Goal: Download file/media

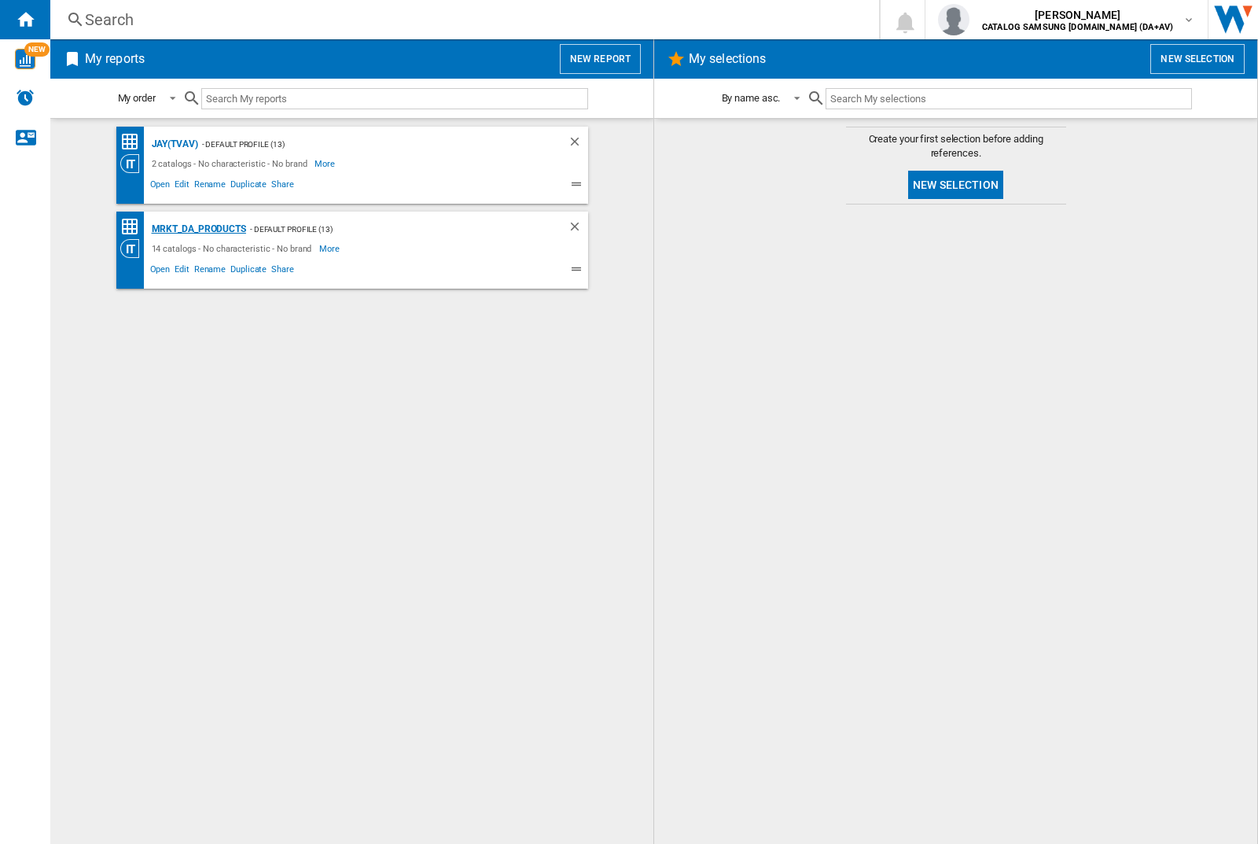
click at [198, 229] on div "MRKT_DA_PRODUCTS" at bounding box center [197, 229] width 98 height 20
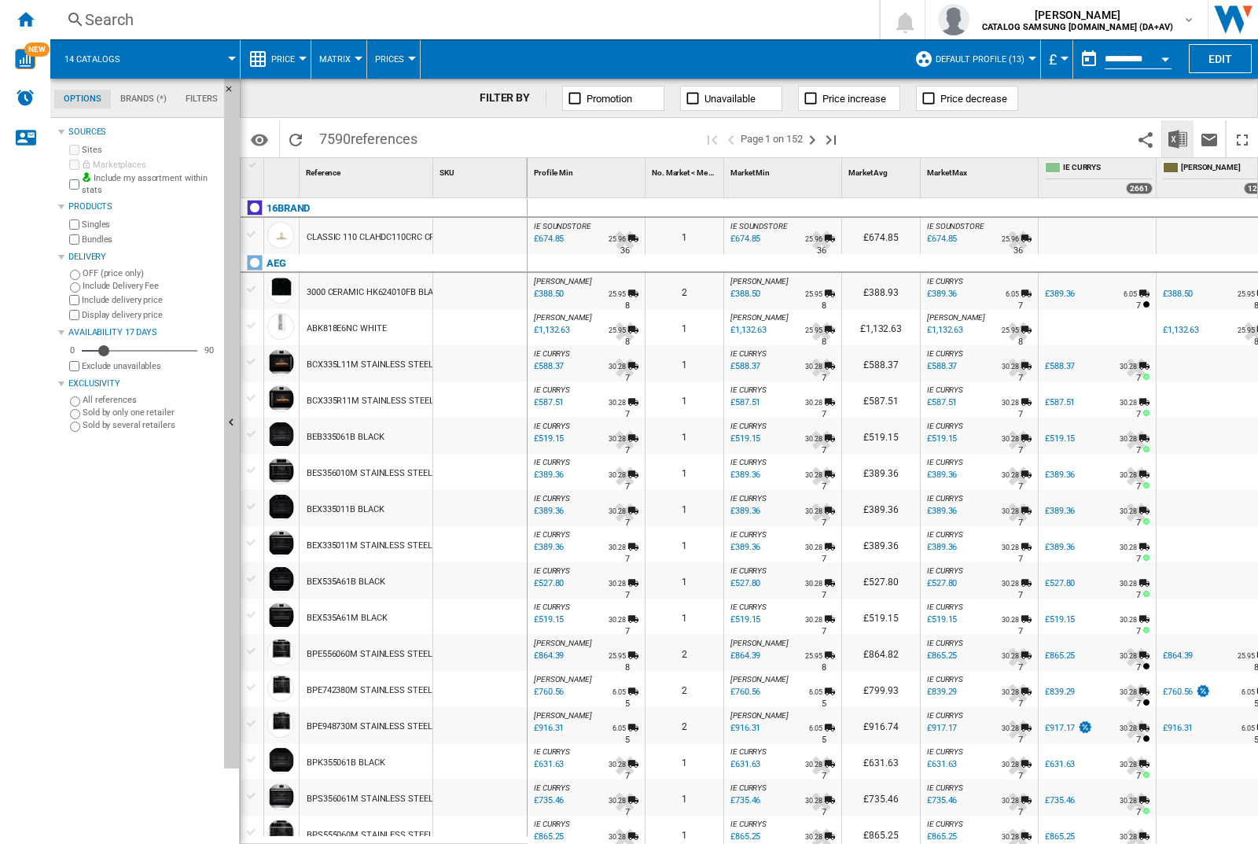
click at [1177, 138] on img "Download in Excel" at bounding box center [1178, 139] width 19 height 19
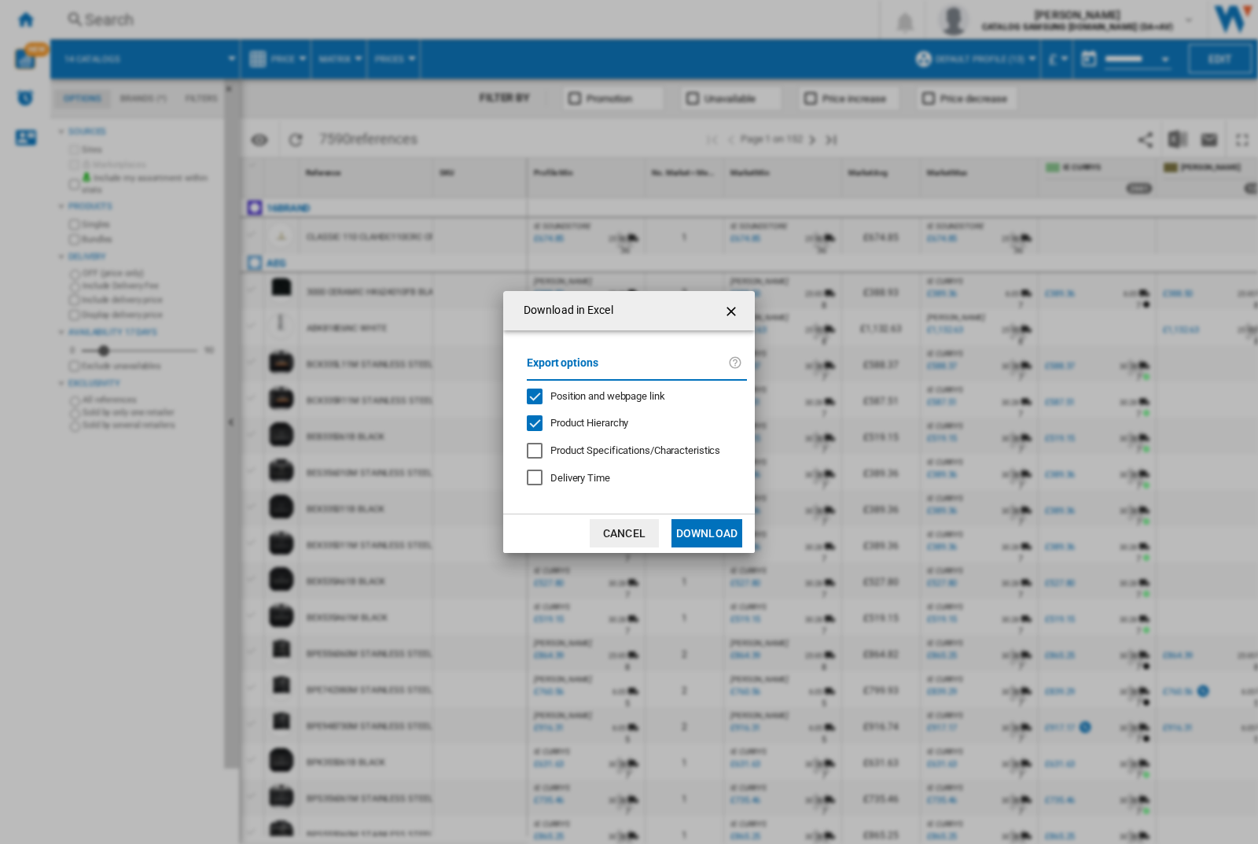
click at [598, 393] on span "Position and webpage link" at bounding box center [607, 396] width 115 height 12
click at [707, 533] on button "Download" at bounding box center [707, 533] width 71 height 28
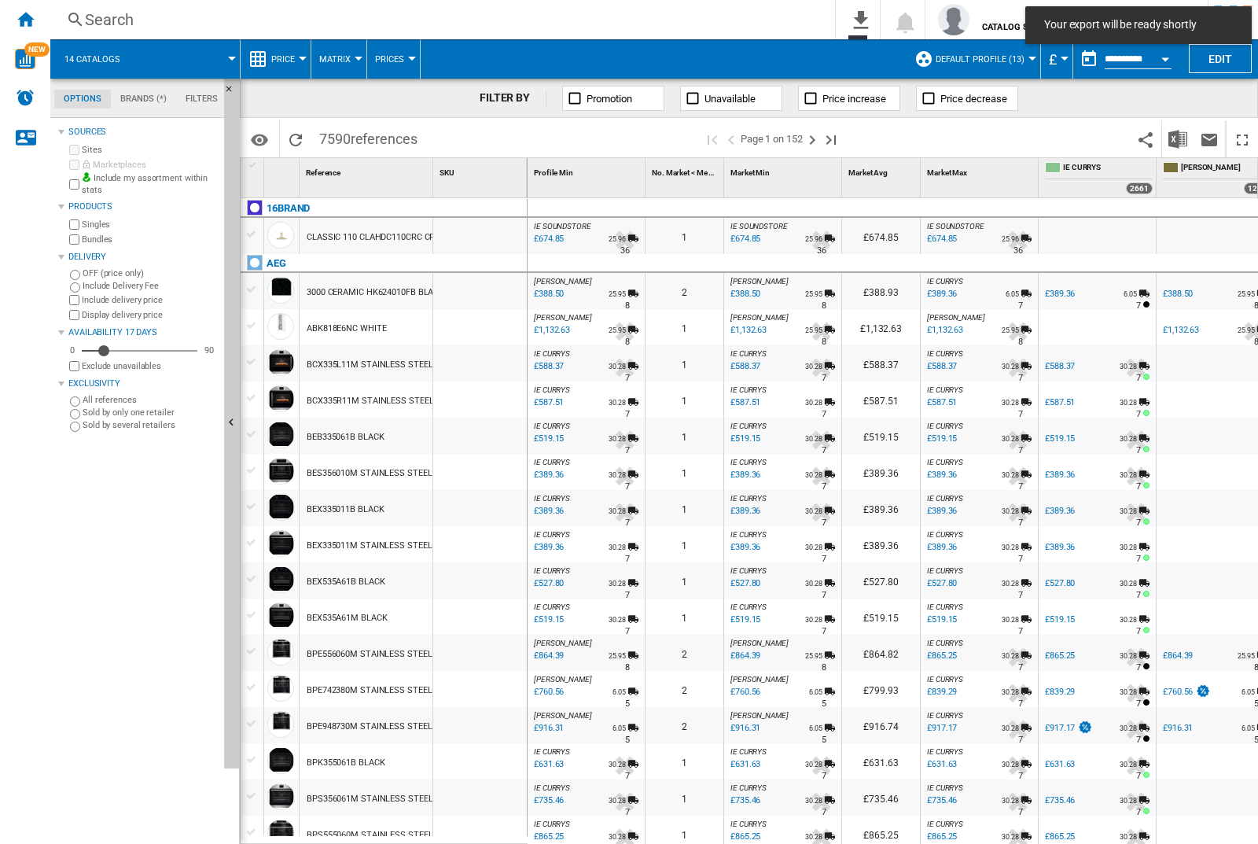
click at [486, 288] on div at bounding box center [480, 291] width 94 height 36
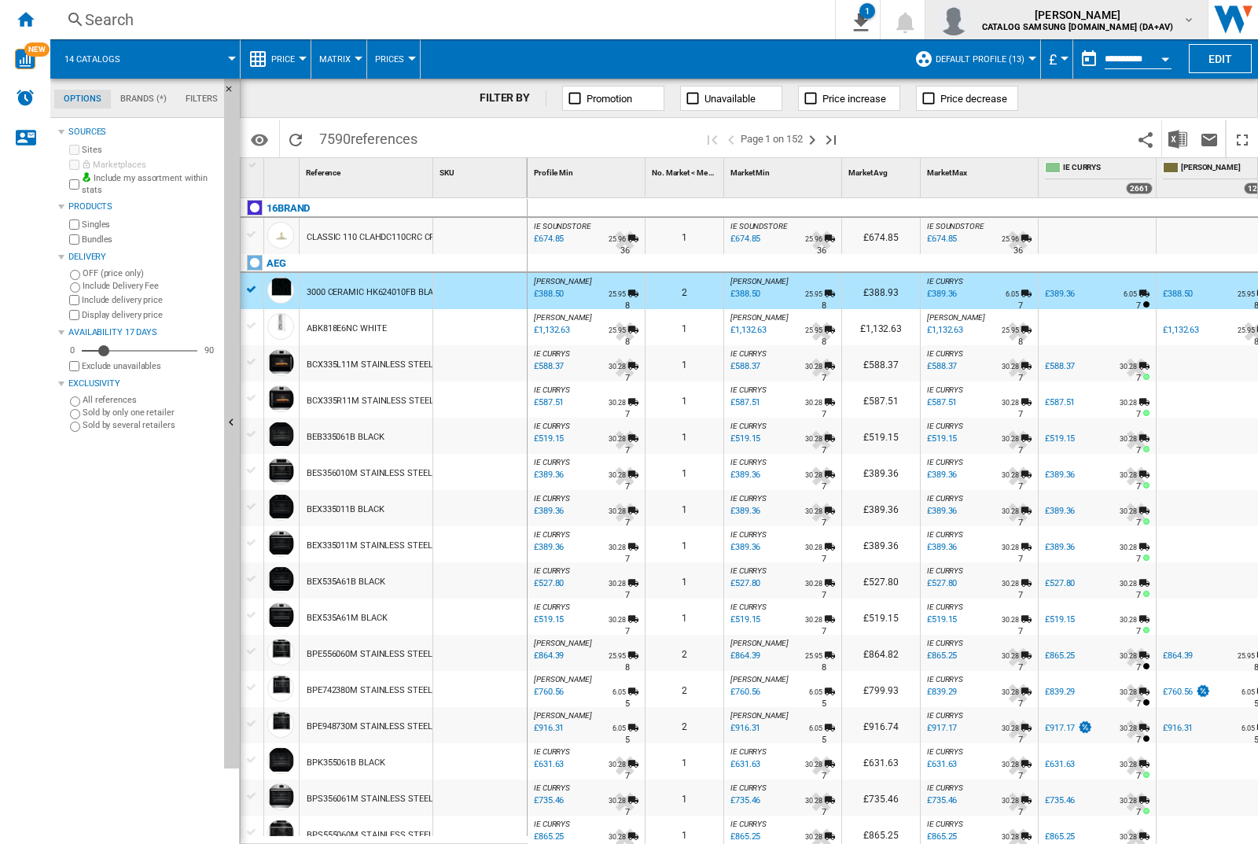
click at [970, 20] on img "button" at bounding box center [953, 19] width 31 height 31
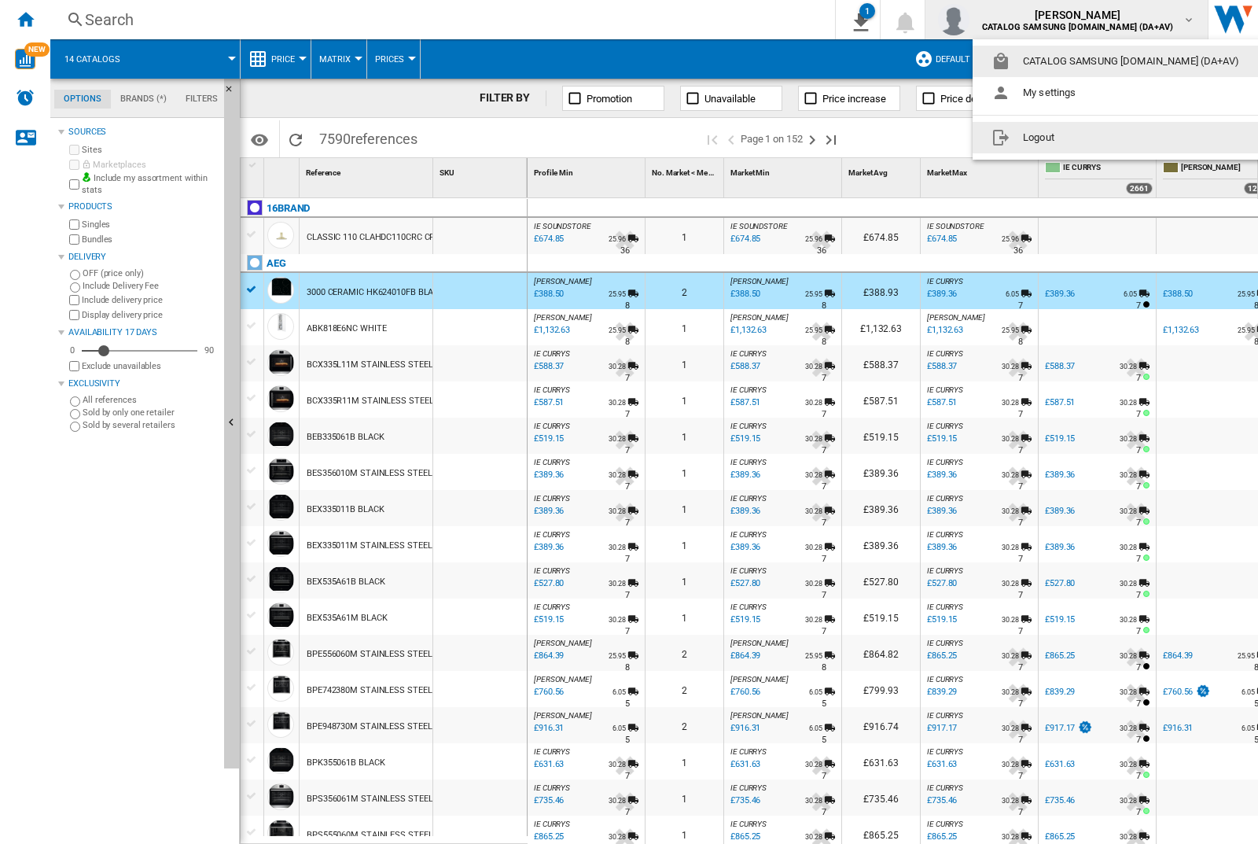
click at [1094, 138] on button "Logout" at bounding box center [1119, 137] width 292 height 31
